Goal: Information Seeking & Learning: Learn about a topic

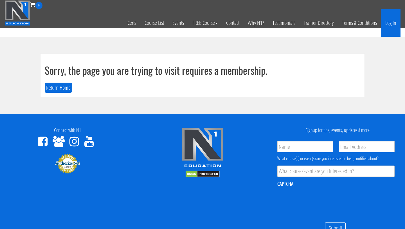
click at [388, 24] on link "Log In" at bounding box center [391, 23] width 19 height 28
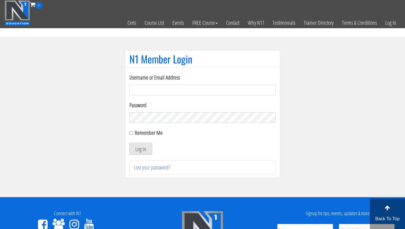
type input "spirehealthclub@gmail.com"
click at [144, 148] on button "Log In" at bounding box center [141, 148] width 23 height 12
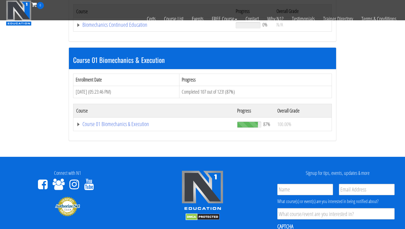
scroll to position [156, 0]
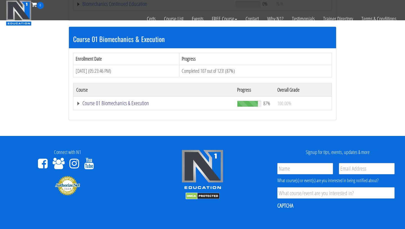
click at [121, 7] on link "Course 01 Biomechanics & Execution" at bounding box center [153, 4] width 154 height 6
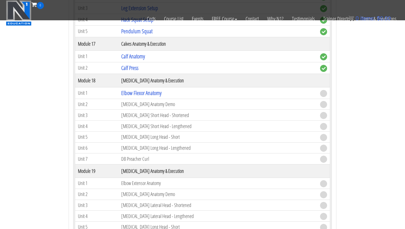
scroll to position [1669, 0]
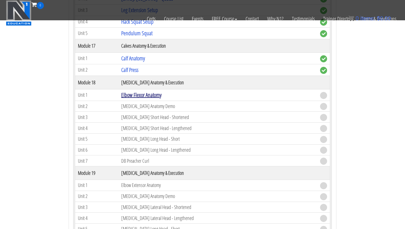
click at [145, 94] on link "Elbow Flexor Anatomy" at bounding box center [141, 95] width 40 height 8
click at [158, 96] on link "Elbow Flexor Anatomy" at bounding box center [141, 95] width 40 height 8
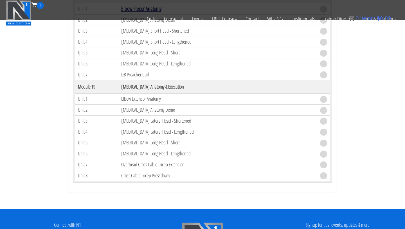
scroll to position [1770, 0]
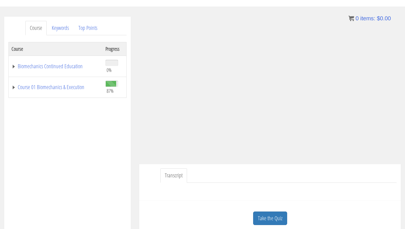
scroll to position [77, 0]
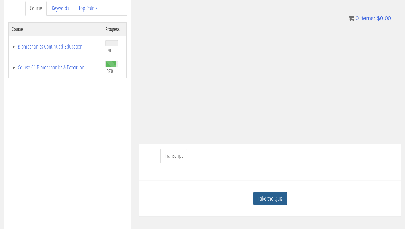
click at [279, 197] on link "Take the Quiz" at bounding box center [270, 198] width 34 height 14
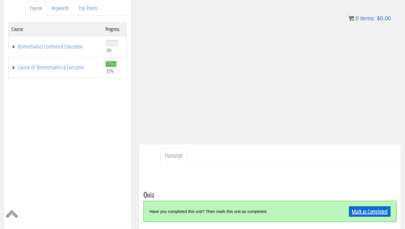
click at [367, 209] on link "Mark as Completed" at bounding box center [370, 211] width 42 height 11
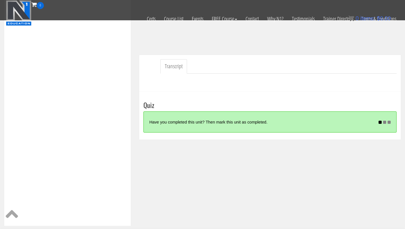
scroll to position [137, 0]
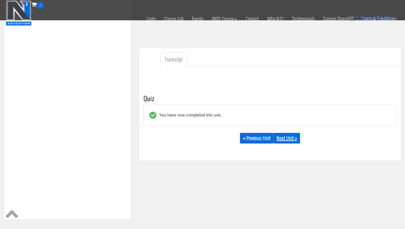
click at [291, 135] on link "Next Unit »" at bounding box center [287, 138] width 27 height 11
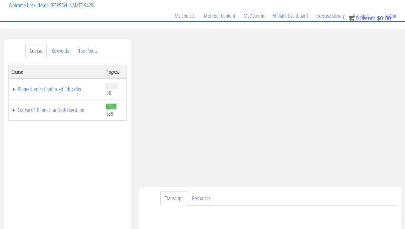
scroll to position [37, 0]
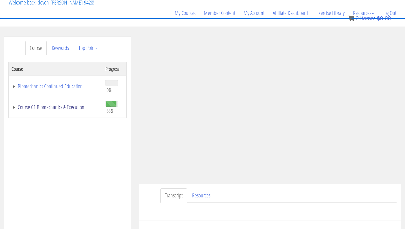
click at [69, 109] on link "Course 01 Biomechanics & Execution" at bounding box center [56, 107] width 88 height 6
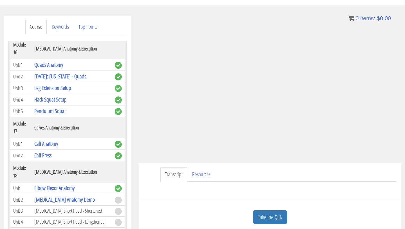
scroll to position [58, 0]
click at [281, 218] on link "Take the Quiz" at bounding box center [270, 217] width 34 height 14
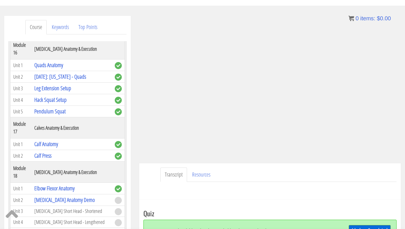
click at [378, 228] on link "Mark as Completed" at bounding box center [370, 230] width 42 height 11
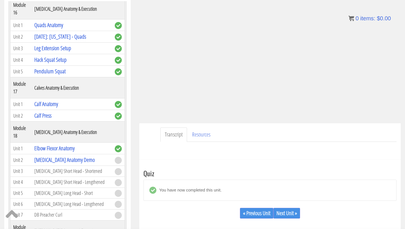
scroll to position [99, 0]
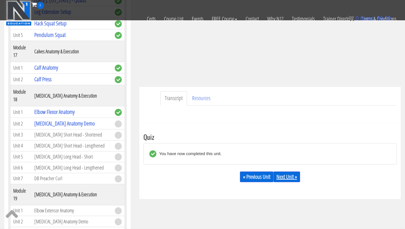
click at [294, 177] on link "Next Unit »" at bounding box center [287, 176] width 27 height 11
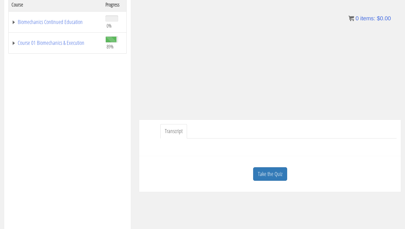
scroll to position [102, 0]
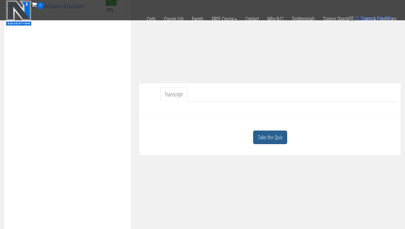
click at [261, 134] on link "Take the Quiz" at bounding box center [270, 137] width 34 height 14
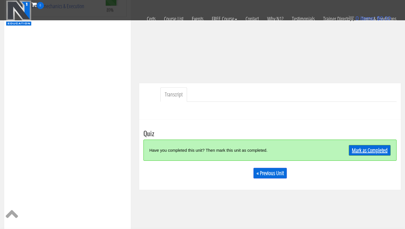
click at [361, 147] on link "Mark as Completed" at bounding box center [370, 150] width 42 height 11
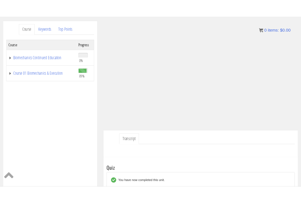
scroll to position [91, 0]
